Goal: Task Accomplishment & Management: Manage account settings

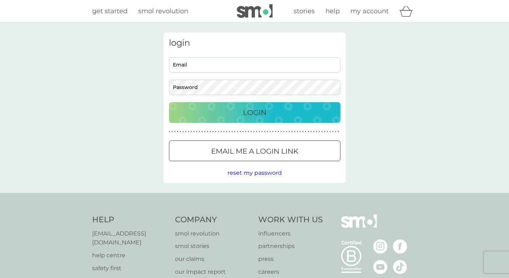
type input "[EMAIL_ADDRESS][DOMAIN_NAME]"
click at [256, 112] on p "Login" at bounding box center [255, 112] width 24 height 11
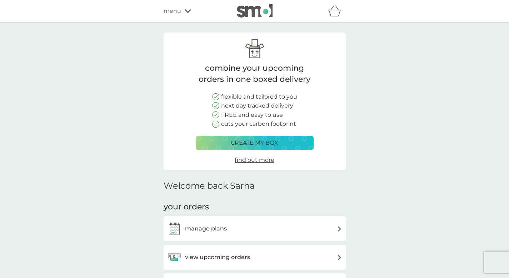
click at [303, 245] on div "view upcoming orders" at bounding box center [255, 257] width 182 height 25
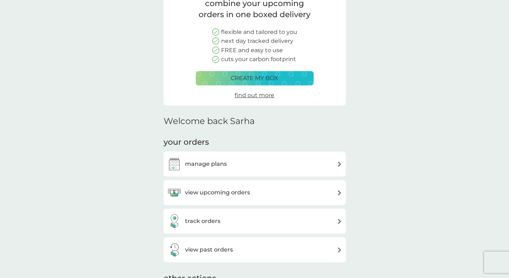
click at [340, 164] on img at bounding box center [339, 164] width 5 height 5
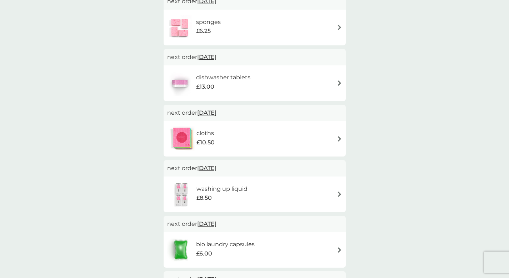
scroll to position [155, 0]
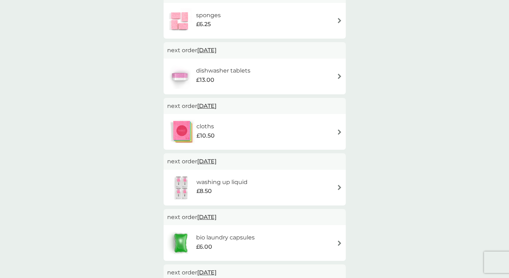
click at [217, 217] on span "[DATE]" at bounding box center [206, 217] width 19 height 14
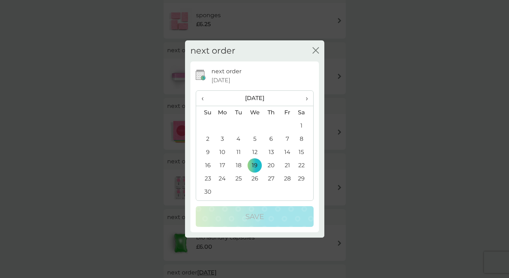
click at [307, 97] on span "›" at bounding box center [304, 98] width 7 height 15
click at [256, 139] on td "7" at bounding box center [255, 139] width 16 height 13
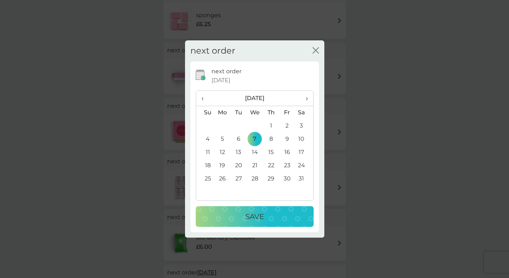
click at [264, 213] on p "Save" at bounding box center [255, 216] width 19 height 11
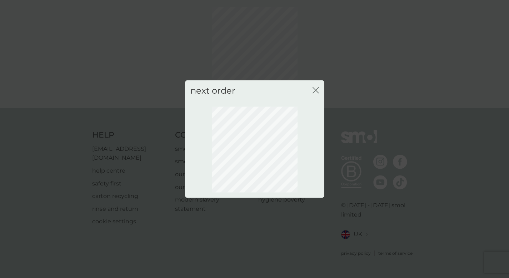
scroll to position [21, 0]
